Goal: Check status: Check status

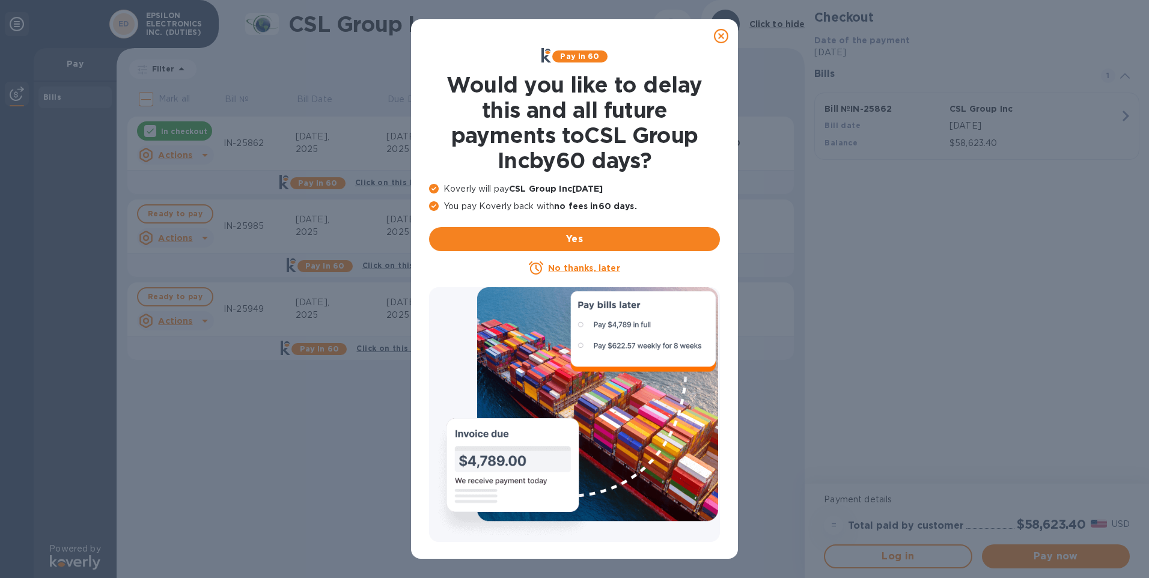
click at [721, 35] on icon at bounding box center [721, 36] width 14 height 14
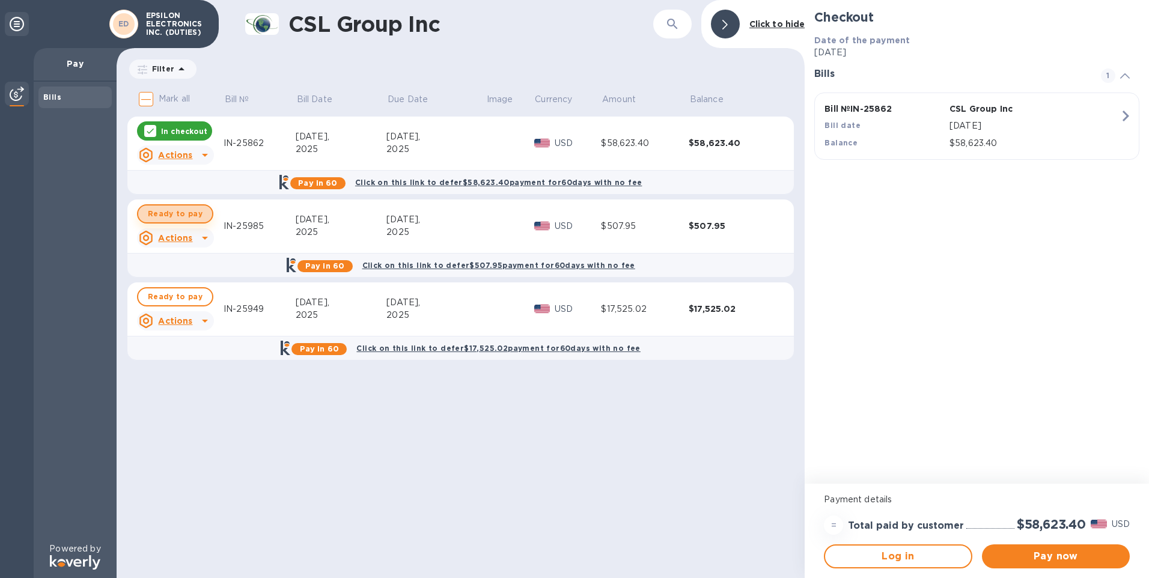
click at [182, 212] on span "Ready to pay" at bounding box center [175, 214] width 55 height 14
click at [185, 130] on p "In checkout" at bounding box center [184, 131] width 46 height 10
click at [159, 68] on p "Filter" at bounding box center [160, 69] width 27 height 10
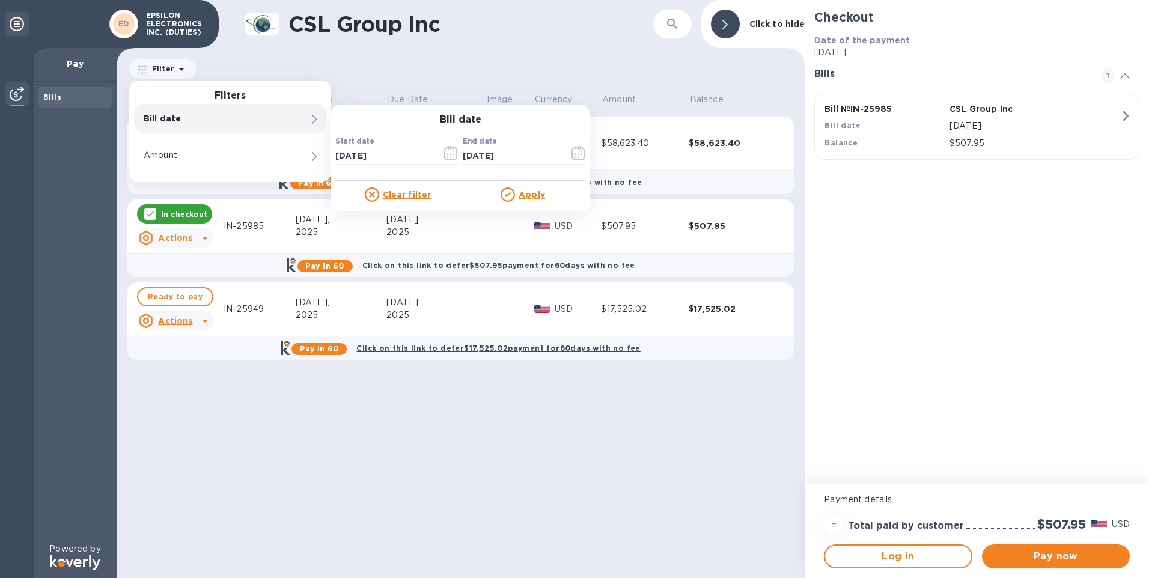
click at [162, 121] on p "Bill date" at bounding box center [210, 118] width 132 height 12
click at [296, 117] on div "Bill date" at bounding box center [230, 118] width 192 height 29
click at [363, 148] on input "[DATE]" at bounding box center [383, 156] width 97 height 18
drag, startPoint x: 360, startPoint y: 155, endPoint x: 353, endPoint y: 155, distance: 6.6
click at [353, 155] on input "[DATE]" at bounding box center [383, 156] width 97 height 18
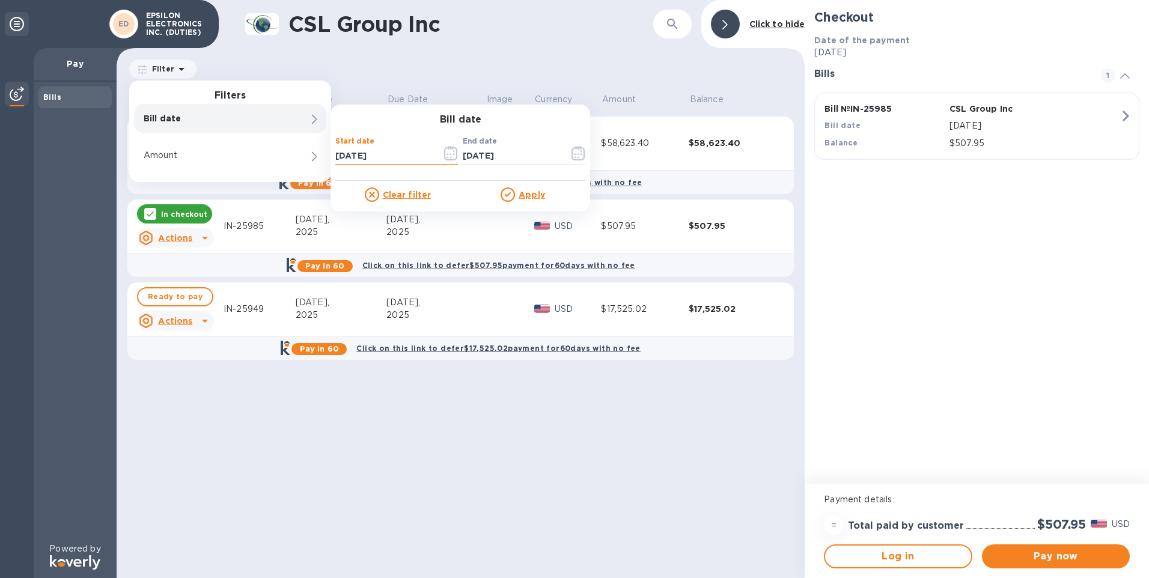
type input "[DATE]"
click at [516, 192] on div at bounding box center [510, 195] width 18 height 14
click at [534, 194] on u "Apply" at bounding box center [532, 195] width 26 height 10
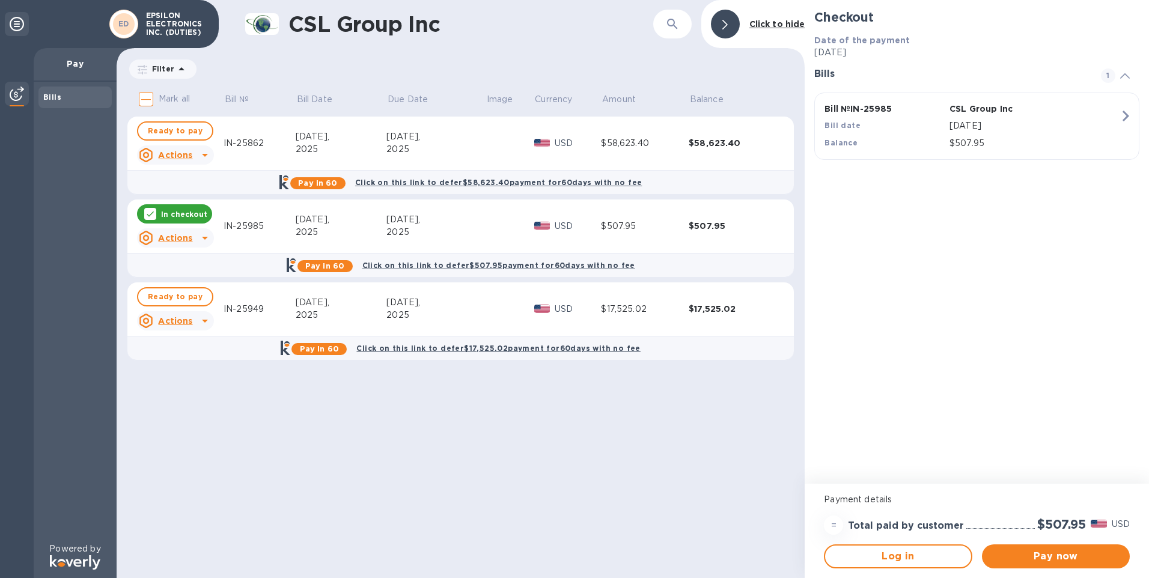
click at [201, 236] on icon at bounding box center [205, 238] width 14 height 14
click at [128, 225] on div at bounding box center [574, 289] width 1149 height 578
